Goal: Information Seeking & Learning: Check status

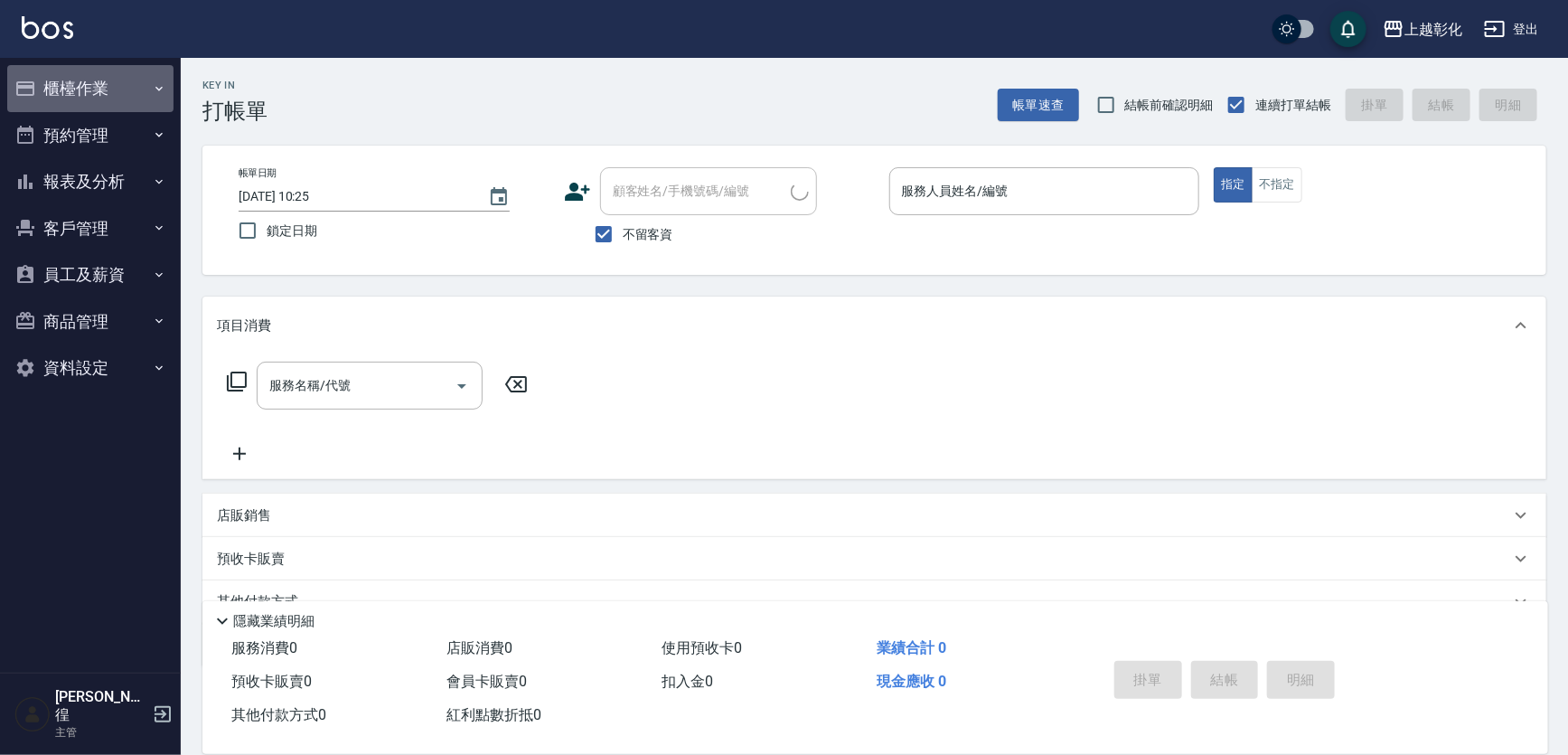
click at [78, 82] on button "櫃檯作業" at bounding box center [90, 88] width 166 height 47
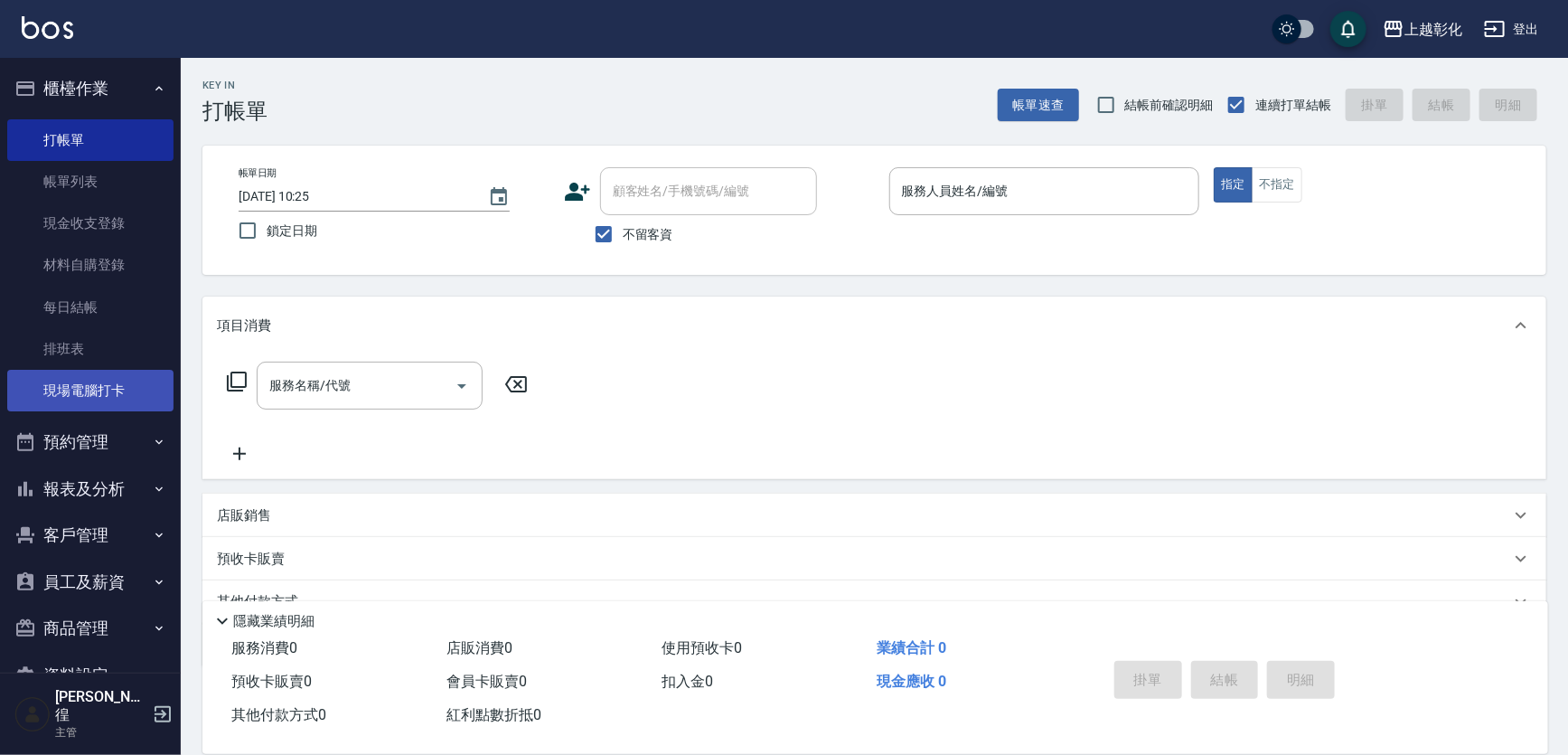
click at [53, 392] on link "現場電腦打卡" at bounding box center [90, 390] width 166 height 41
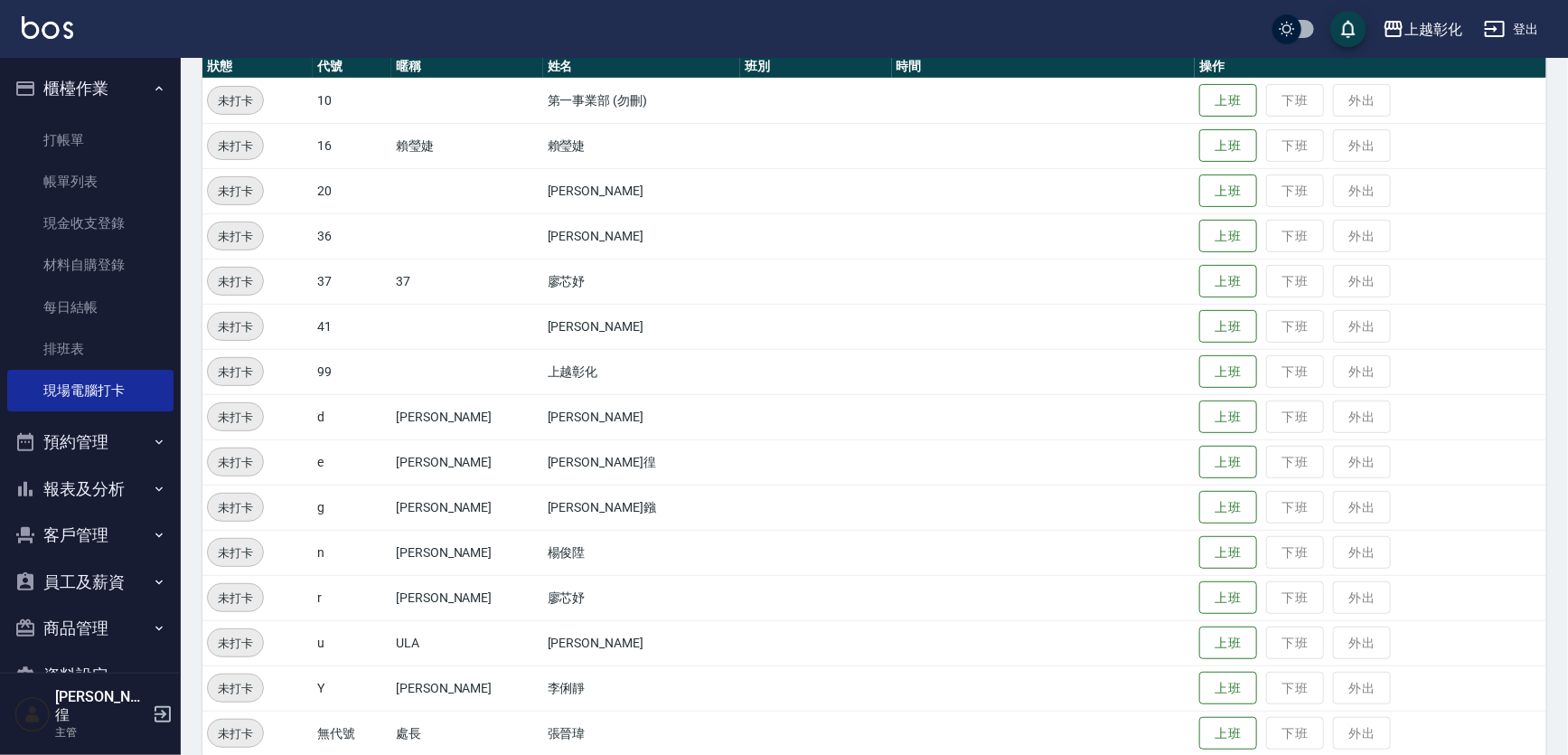
scroll to position [236, 0]
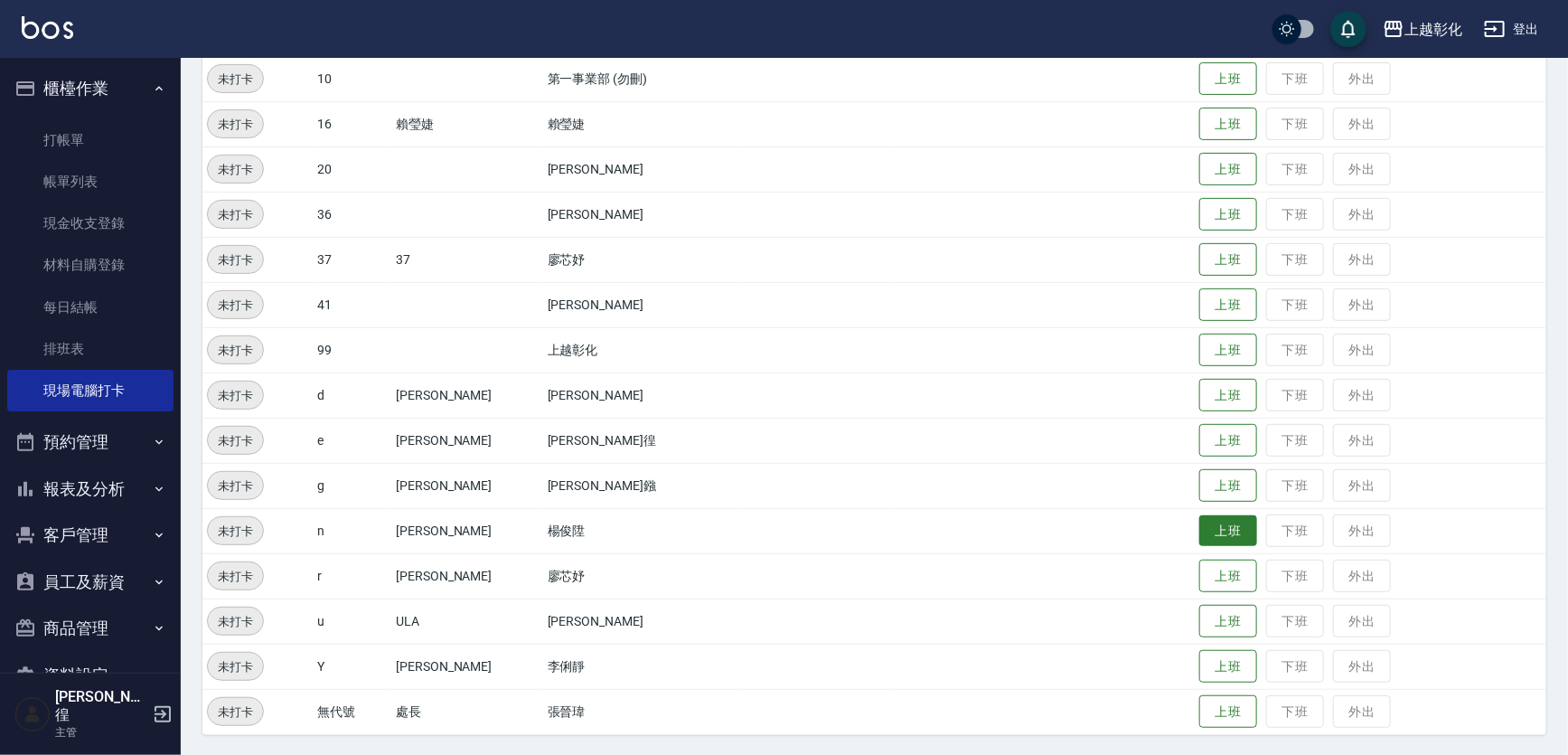
click at [1202, 525] on button "上班" at bounding box center [1228, 531] width 58 height 31
click at [1225, 295] on button "上班" at bounding box center [1228, 305] width 58 height 31
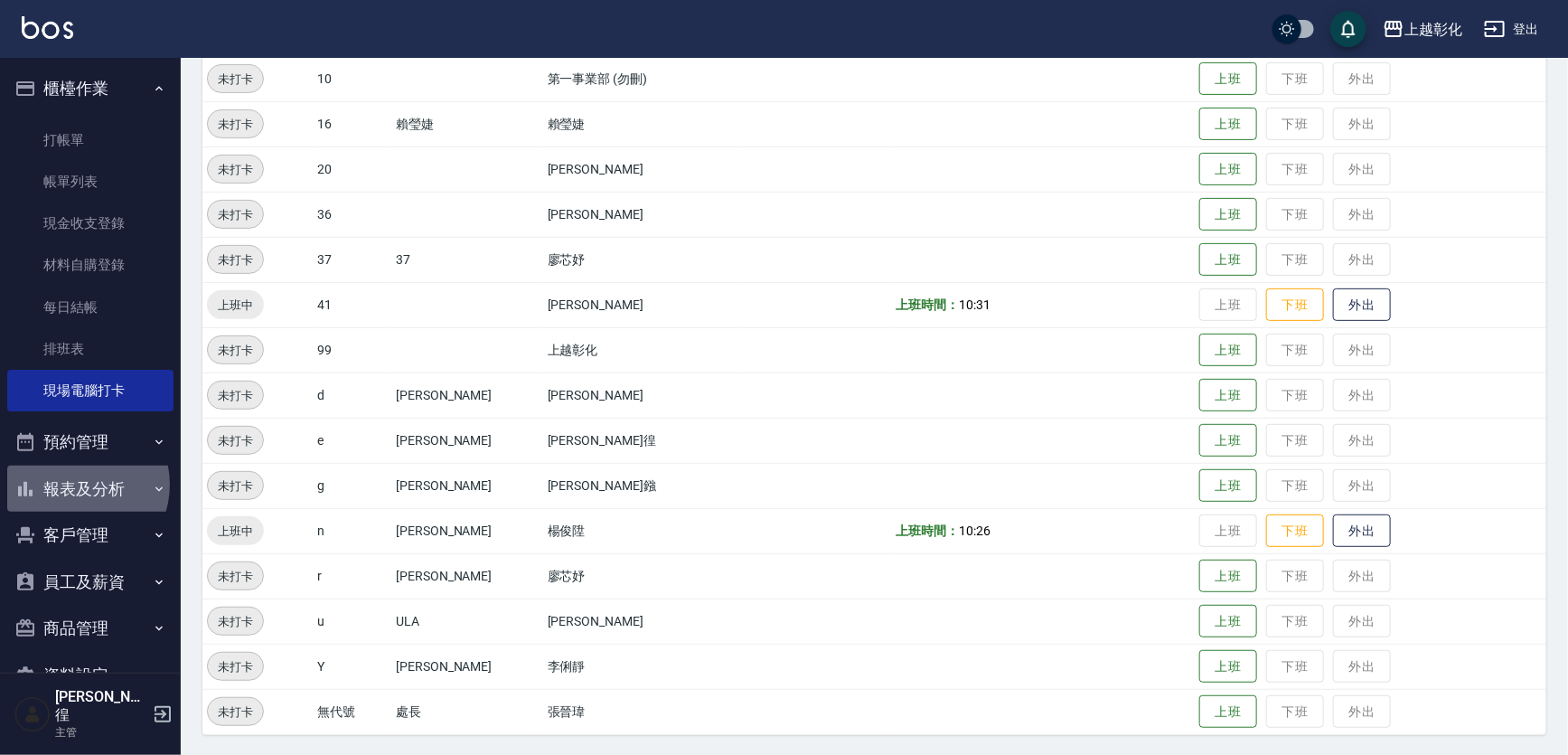
click at [77, 484] on button "報表及分析" at bounding box center [90, 488] width 166 height 47
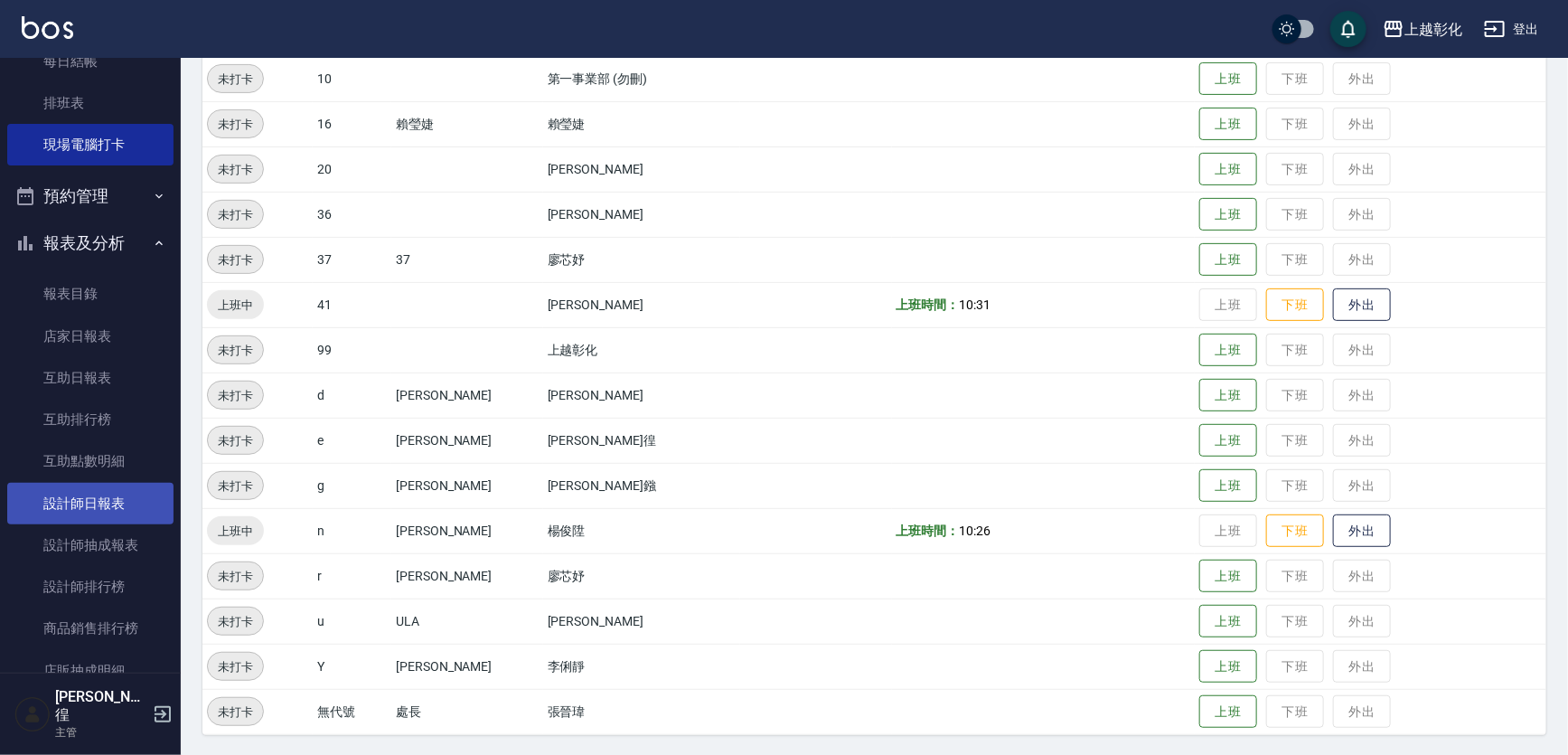
scroll to position [410, 0]
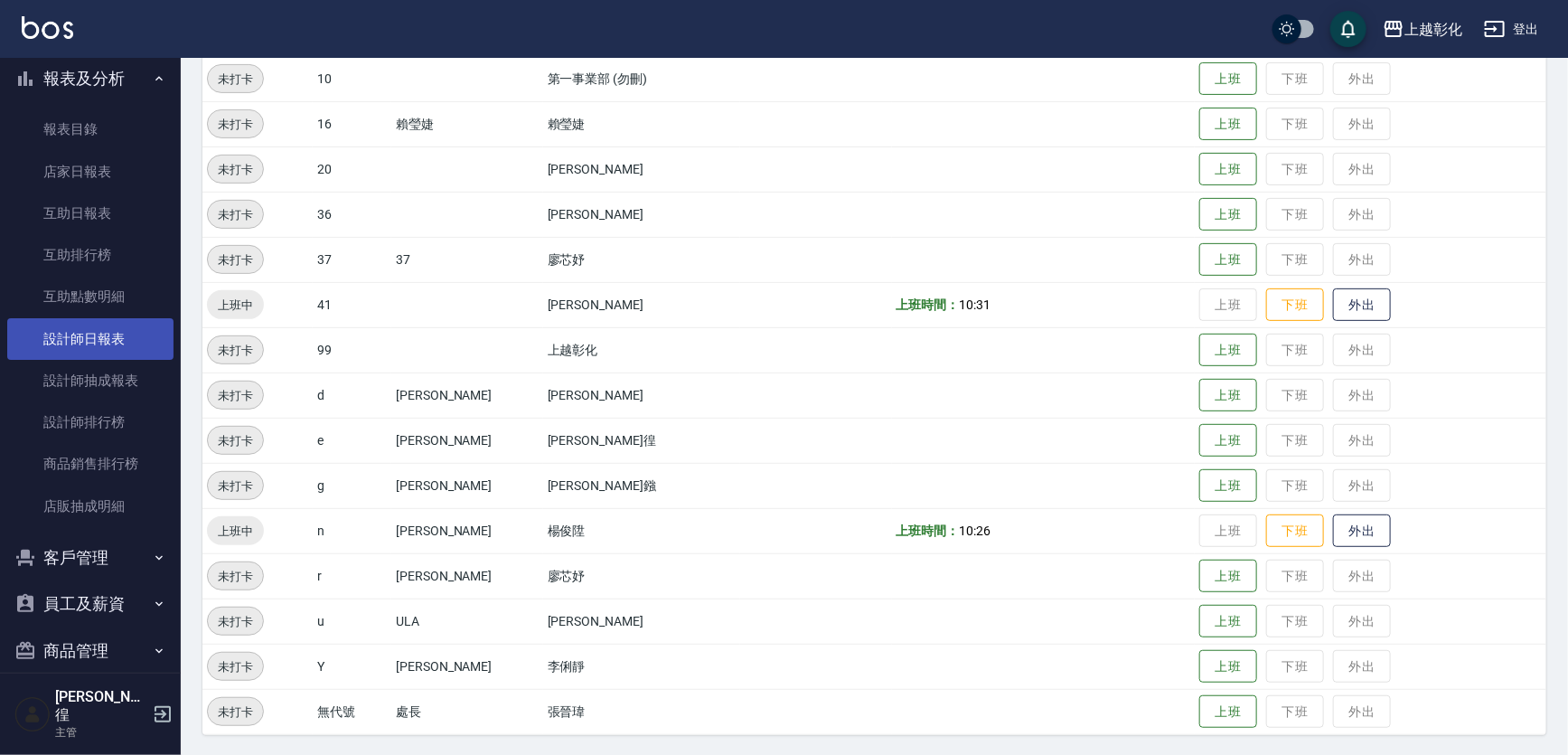
click at [123, 329] on link "設計師日報表" at bounding box center [90, 339] width 166 height 41
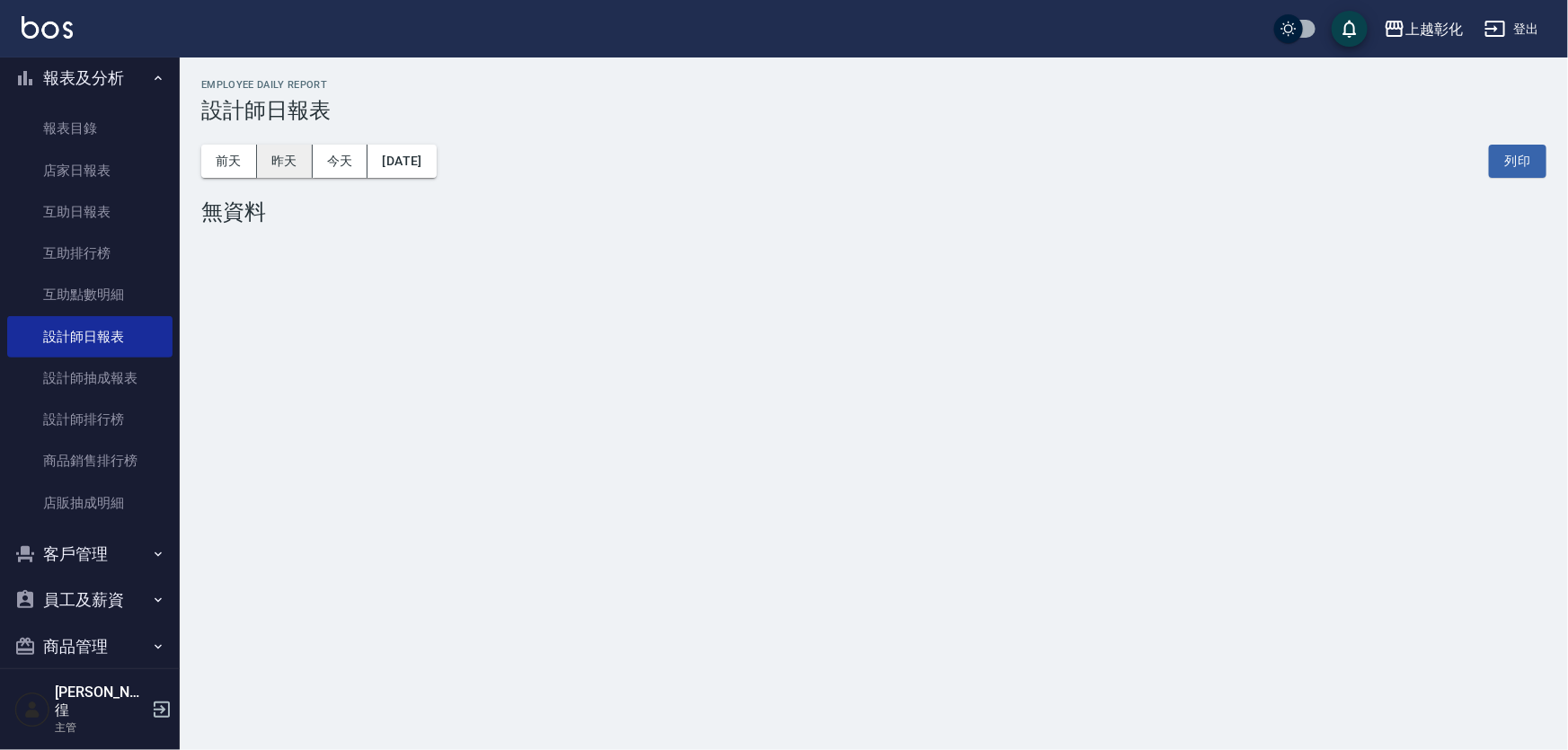
click at [296, 170] on button "昨天" at bounding box center [284, 161] width 56 height 33
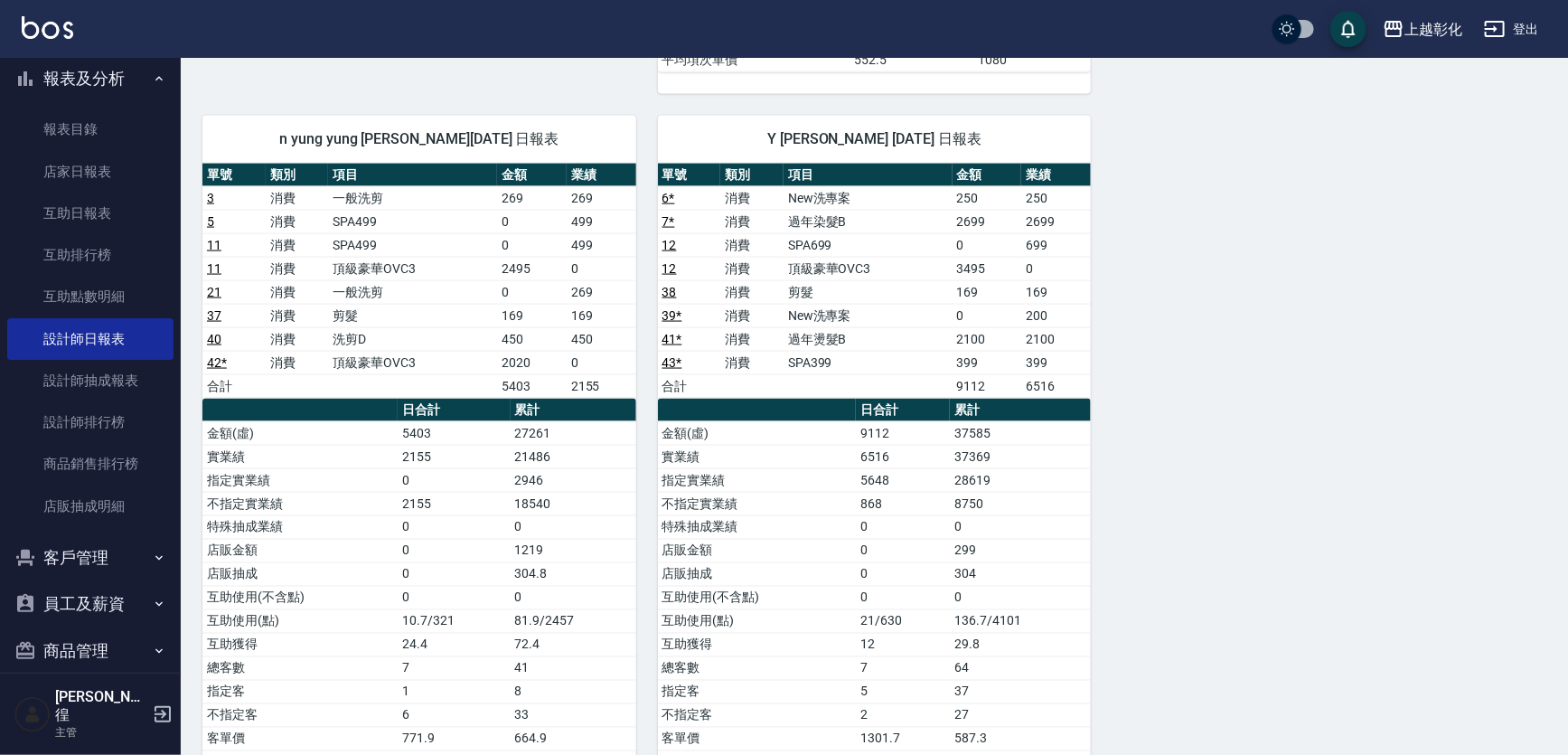
scroll to position [1288, 0]
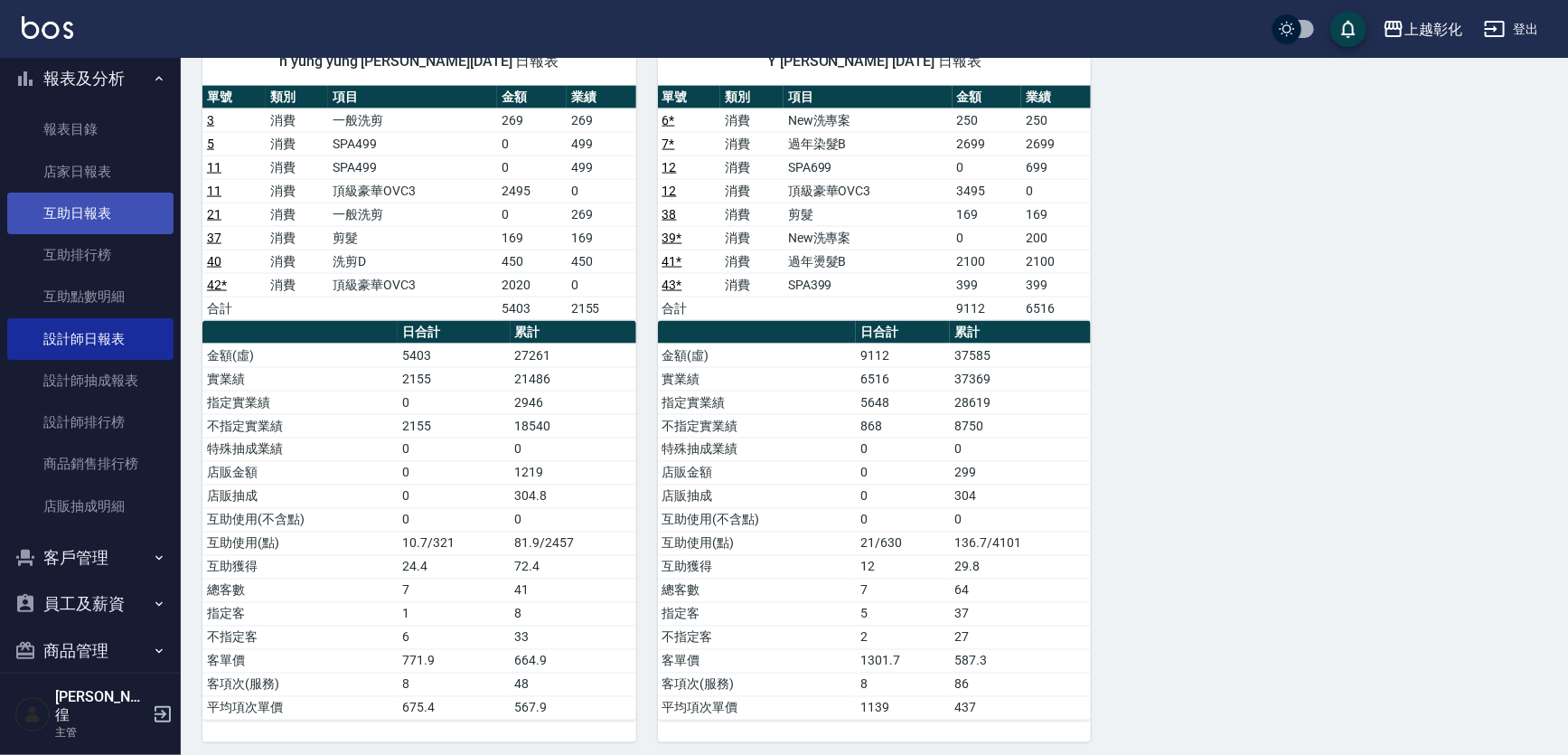
click at [91, 209] on link "互助日報表" at bounding box center [90, 213] width 166 height 41
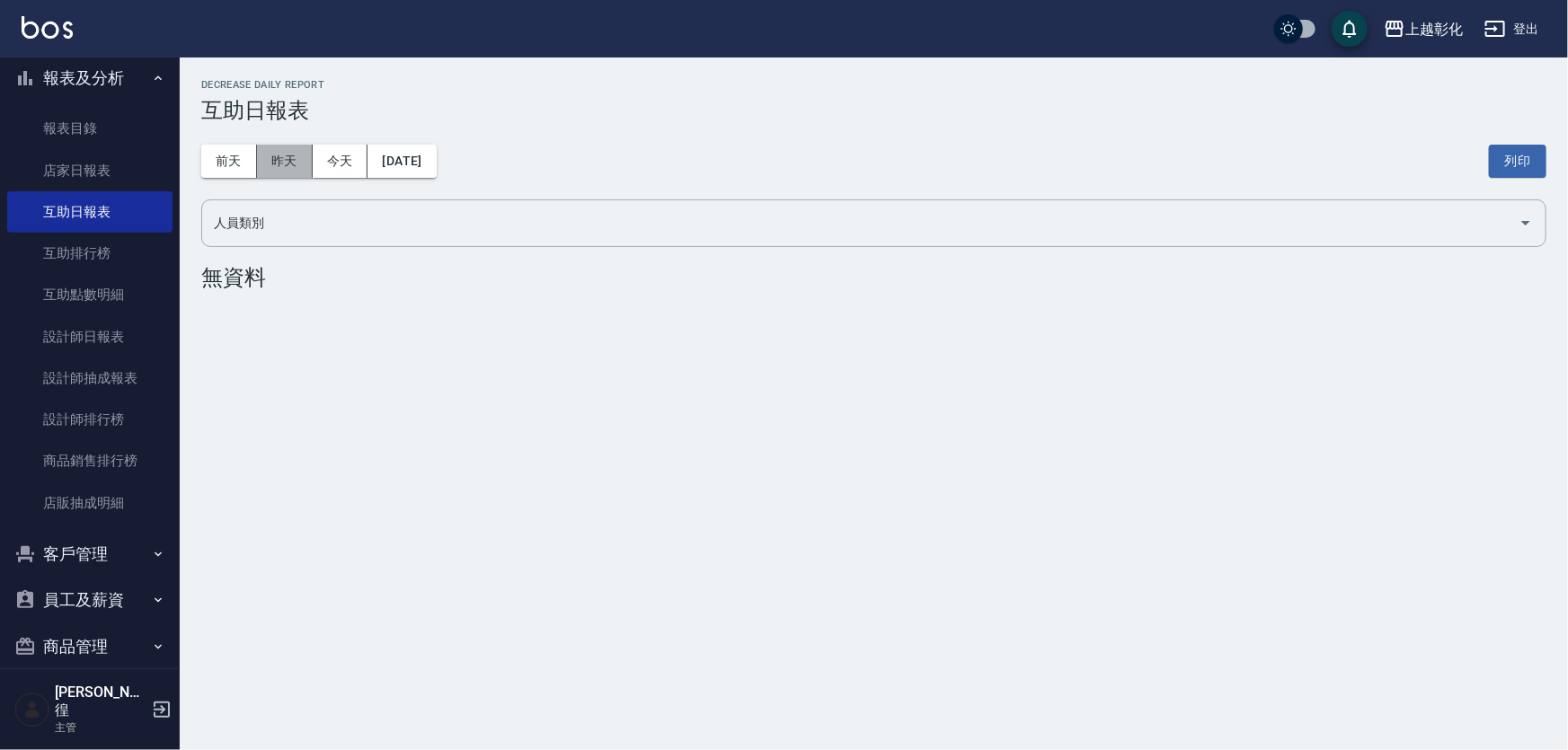
click at [295, 154] on button "昨天" at bounding box center [284, 161] width 56 height 33
